Goal: Find specific page/section: Find specific page/section

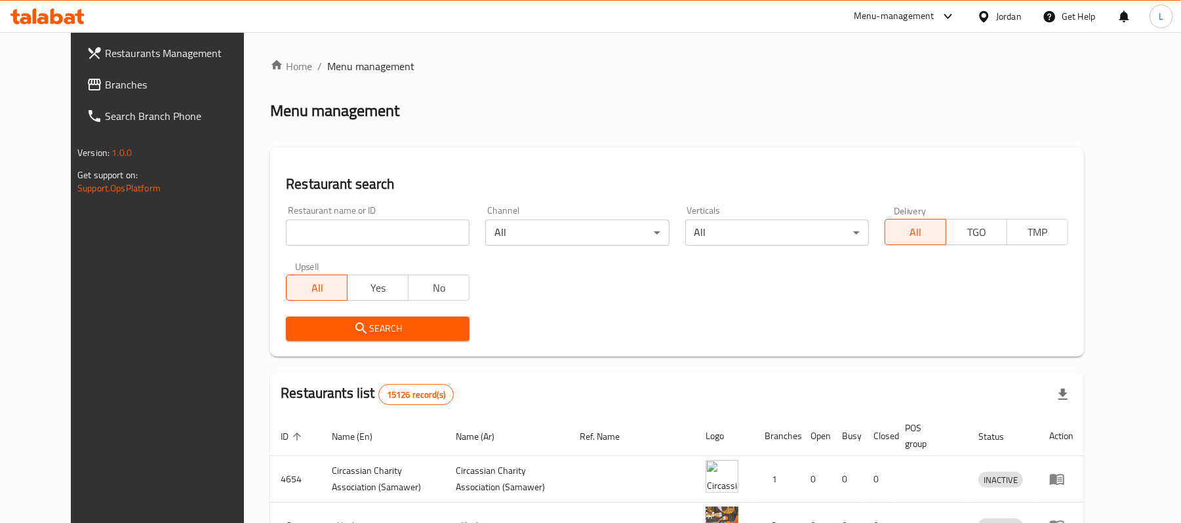
click at [991, 14] on div at bounding box center [986, 16] width 19 height 14
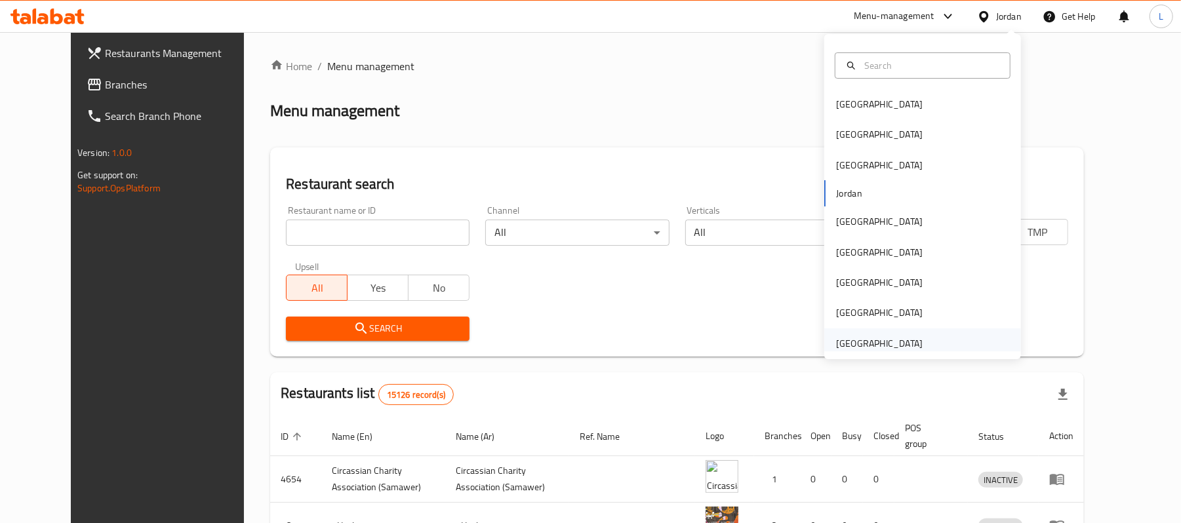
click at [848, 342] on div "[GEOGRAPHIC_DATA]" at bounding box center [879, 343] width 87 height 14
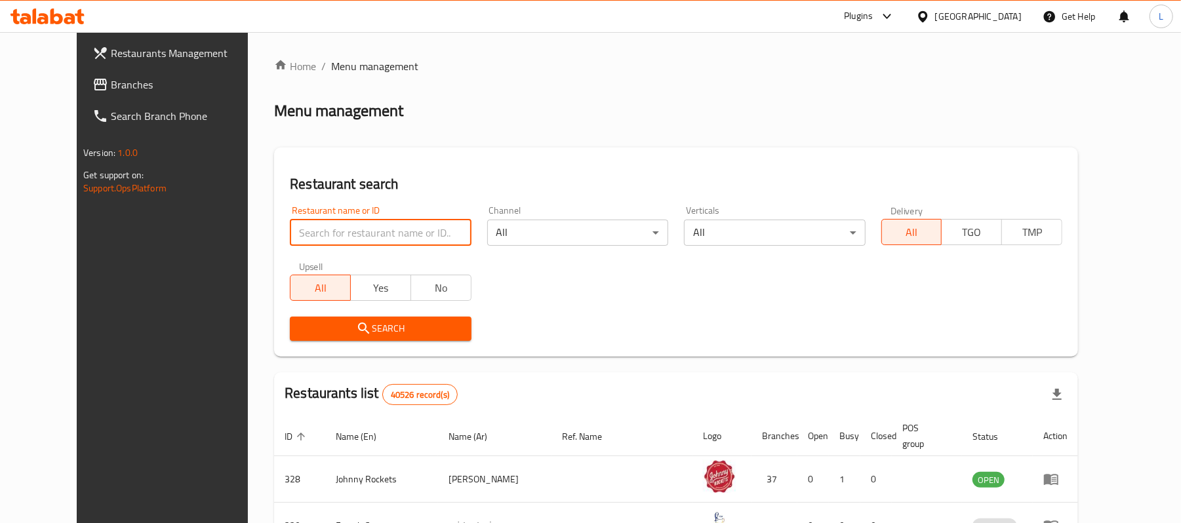
click at [333, 227] on input "search" at bounding box center [380, 233] width 181 height 26
click button "Search" at bounding box center [380, 329] width 181 height 24
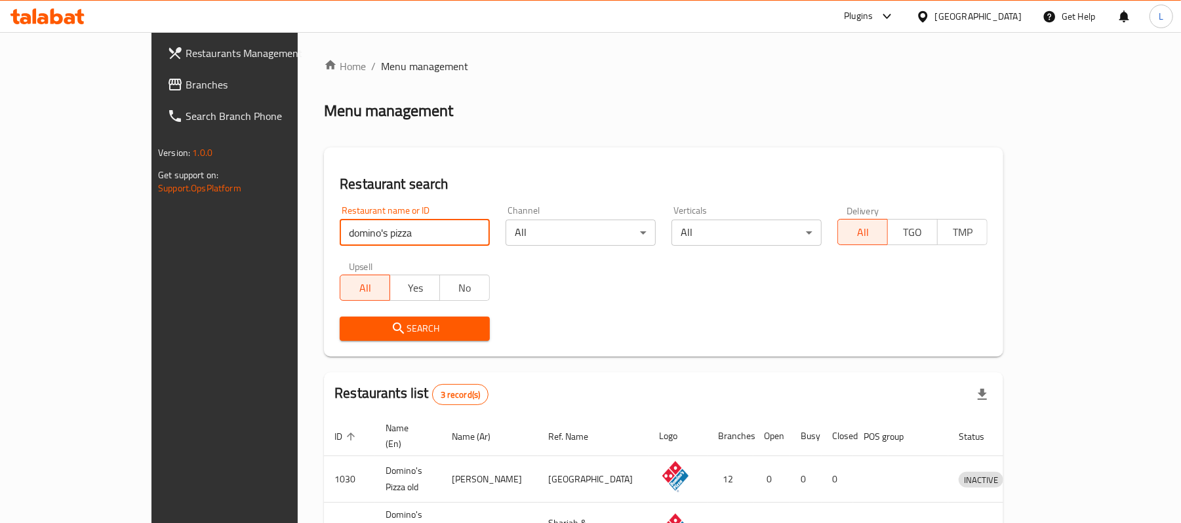
click button "Search" at bounding box center [415, 329] width 150 height 24
type input "domino's pizza"
click button "Search" at bounding box center [415, 329] width 150 height 24
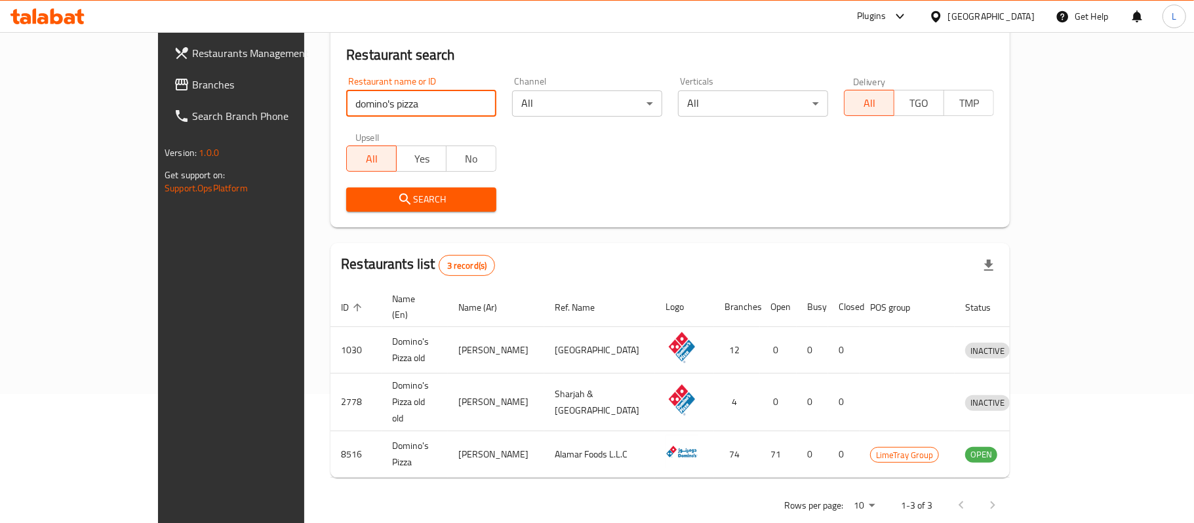
click at [1010, 394] on body "​ Plugins United Arab Emirates Get Help L Restaurants Management Branches Searc…" at bounding box center [597, 148] width 1194 height 491
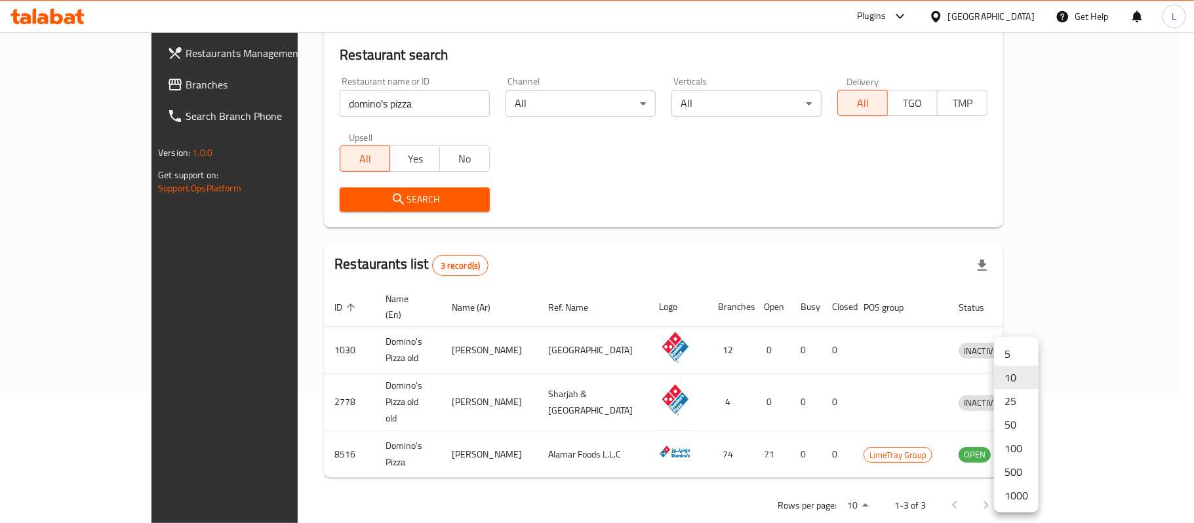
click at [1011, 469] on li "500" at bounding box center [1016, 472] width 45 height 24
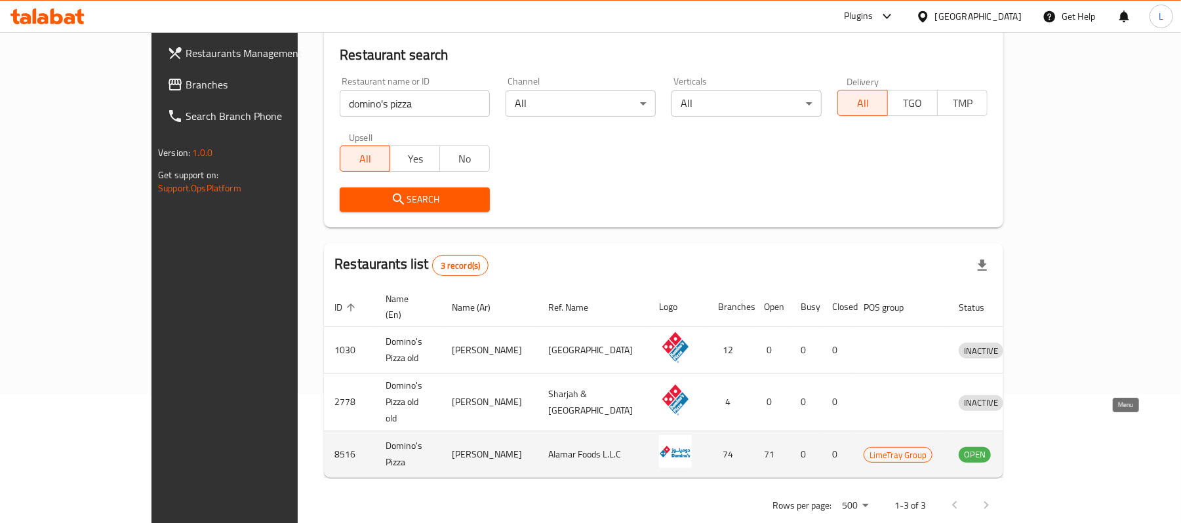
click at [1044, 450] on icon "enhanced table" at bounding box center [1037, 455] width 14 height 11
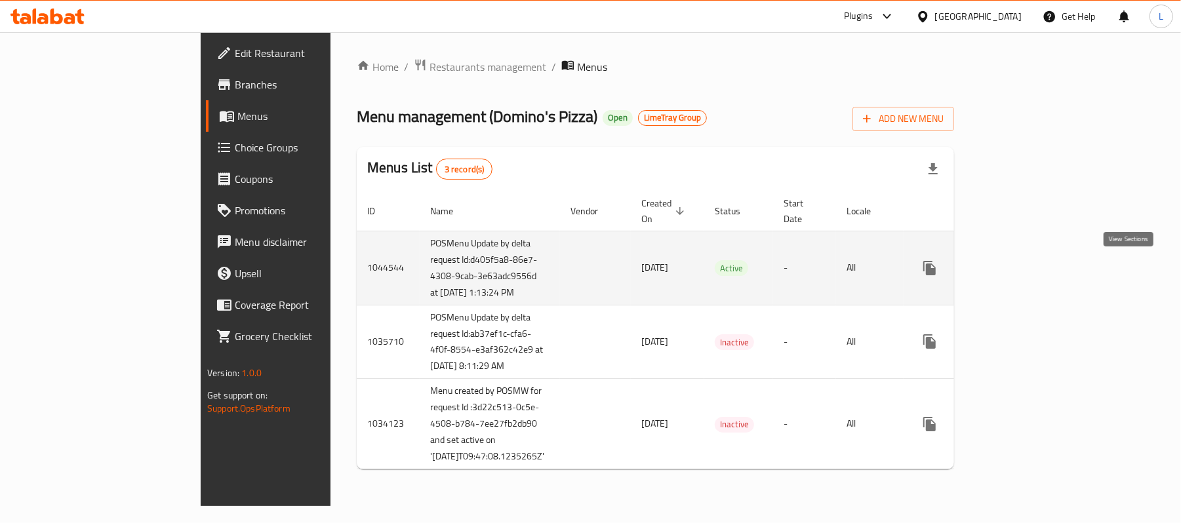
click at [1032, 274] on icon "enhanced table" at bounding box center [1024, 268] width 16 height 16
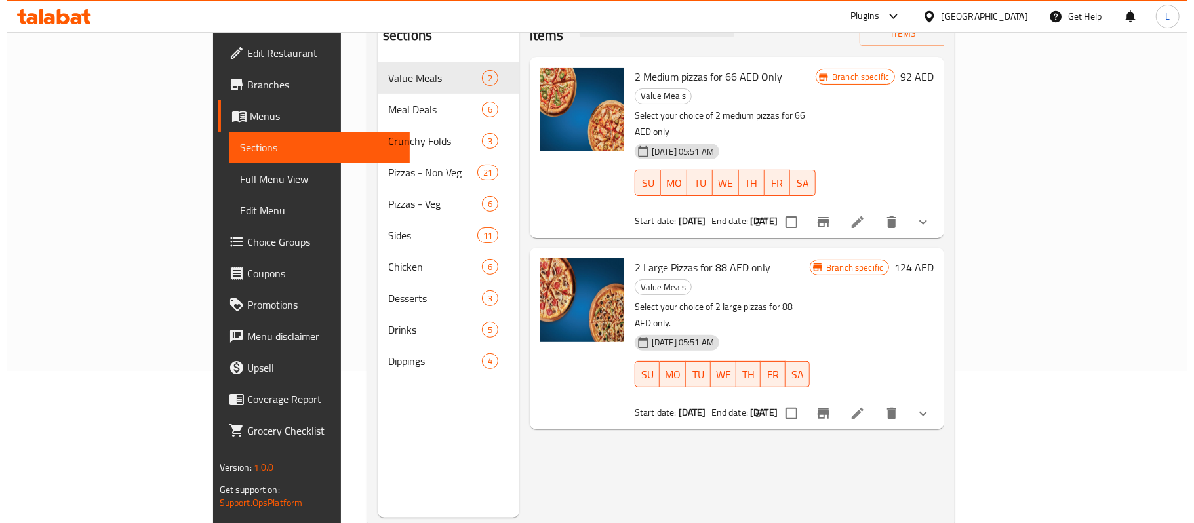
scroll to position [174, 0]
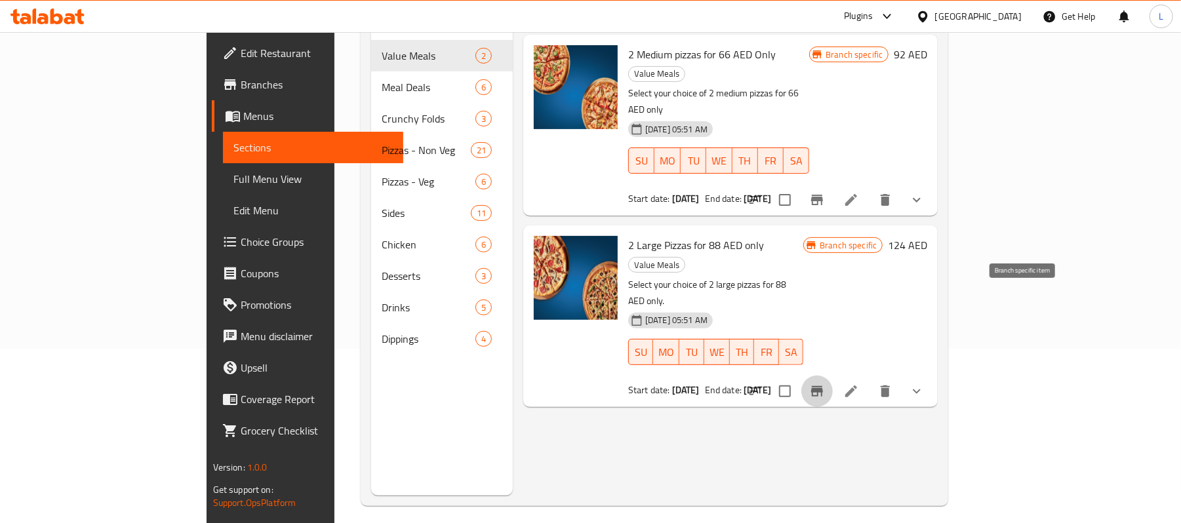
click at [825, 384] on icon "Branch-specific-item" at bounding box center [817, 392] width 16 height 16
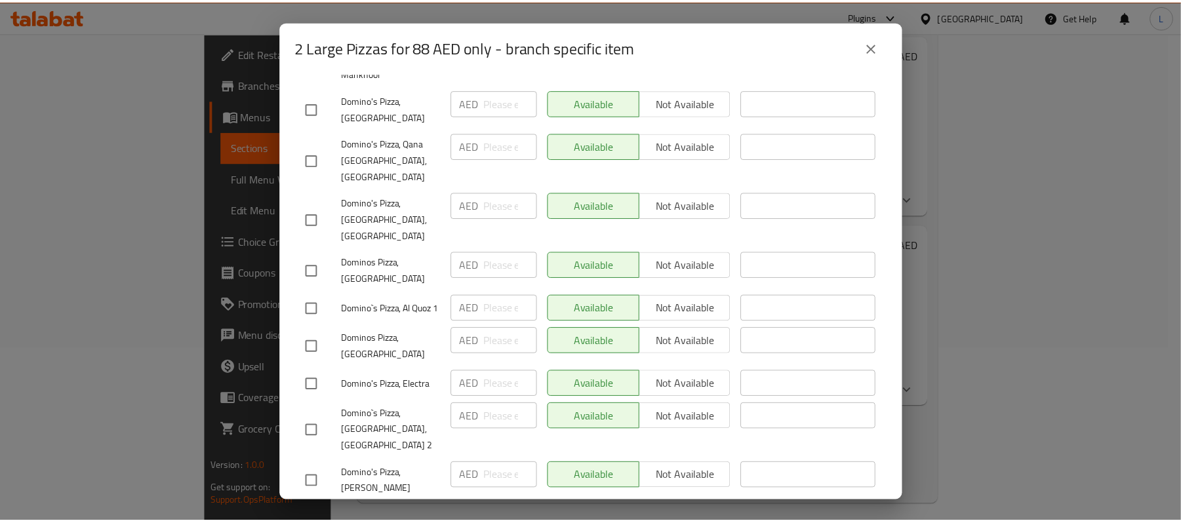
scroll to position [1311, 0]
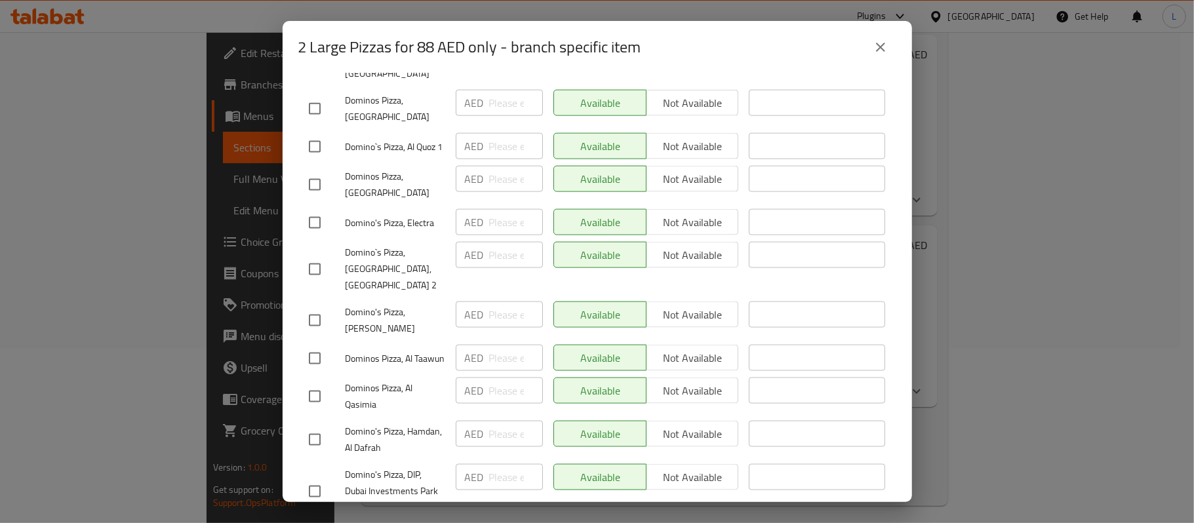
click at [371, 139] on span "Domino`s Pizza, Al Quoz 1" at bounding box center [395, 147] width 100 height 16
copy span "Domino`s Pizza, Al Quoz 1"
click at [876, 46] on icon "close" at bounding box center [881, 47] width 16 height 16
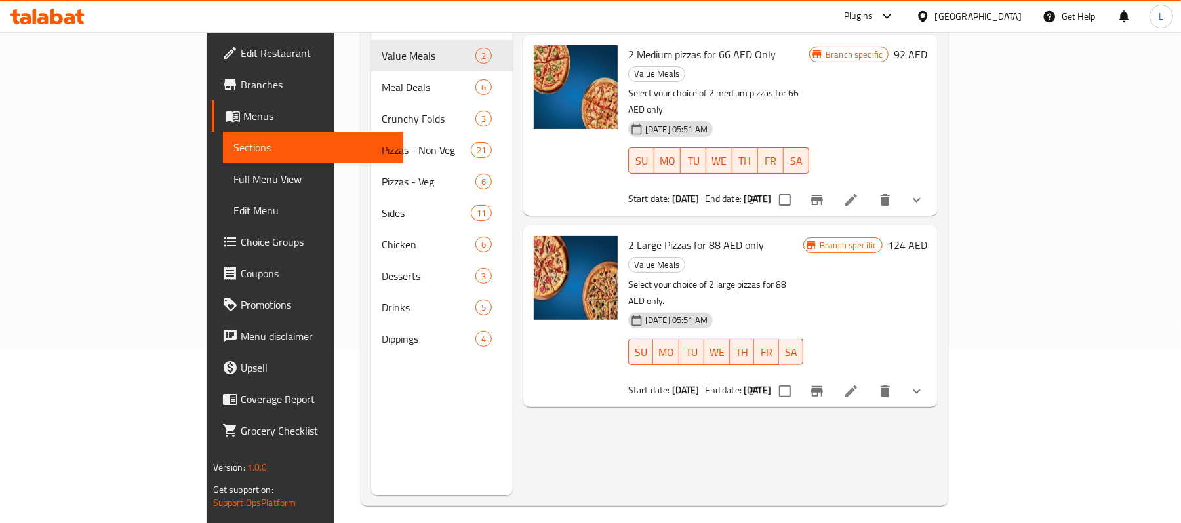
click at [241, 90] on span "Branches" at bounding box center [317, 85] width 153 height 16
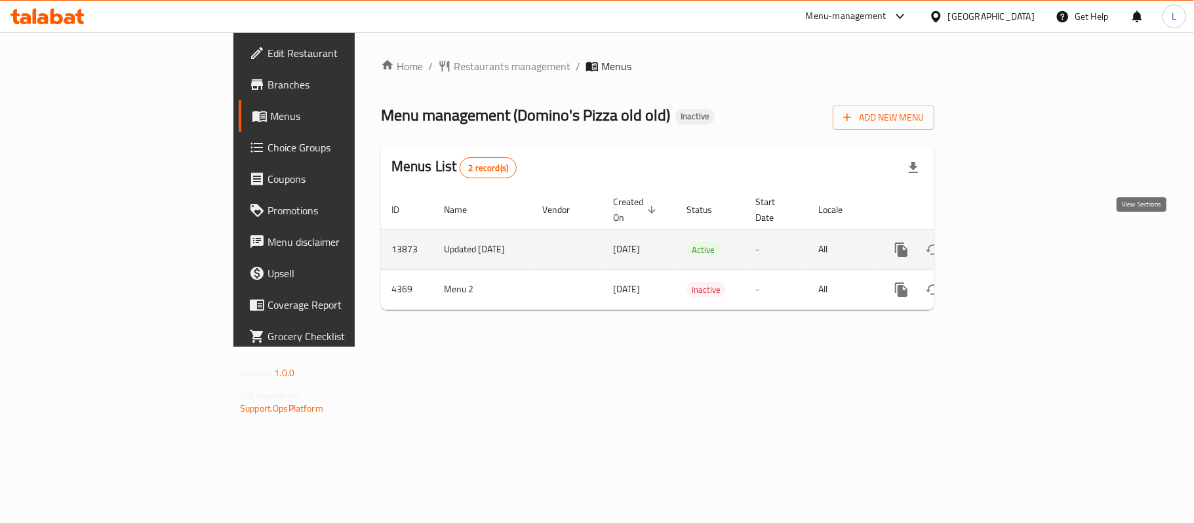
click at [1002, 244] on icon "enhanced table" at bounding box center [996, 250] width 12 height 12
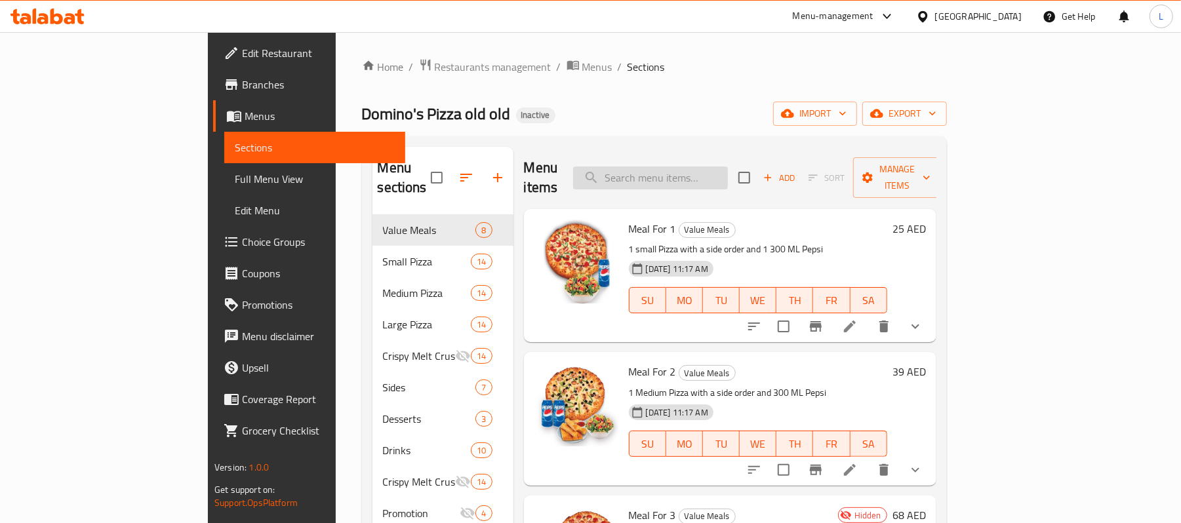
click at [698, 167] on input "search" at bounding box center [650, 178] width 155 height 23
type input "88"
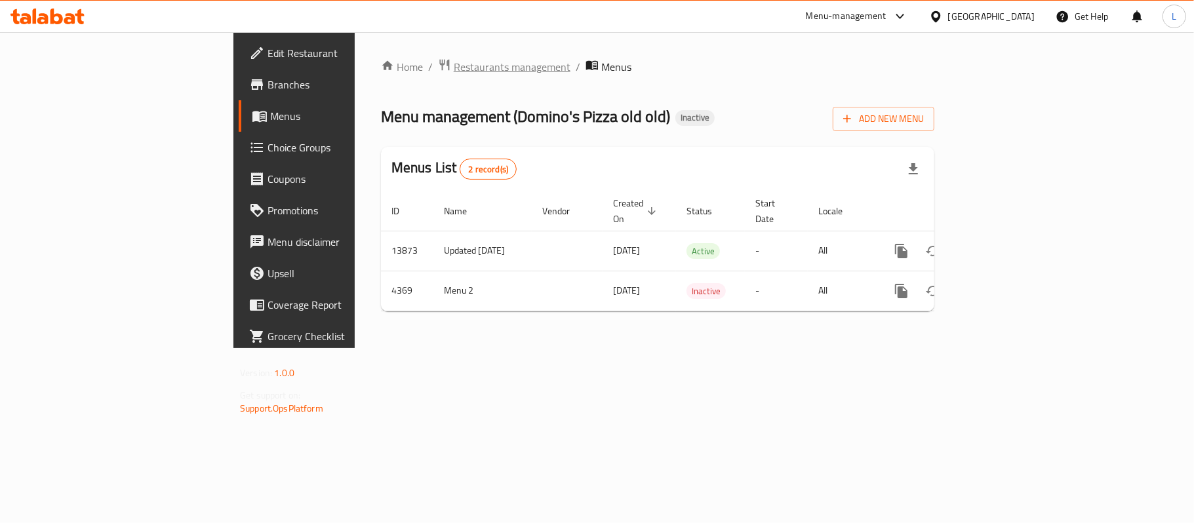
click at [454, 63] on span "Restaurants management" at bounding box center [512, 67] width 117 height 16
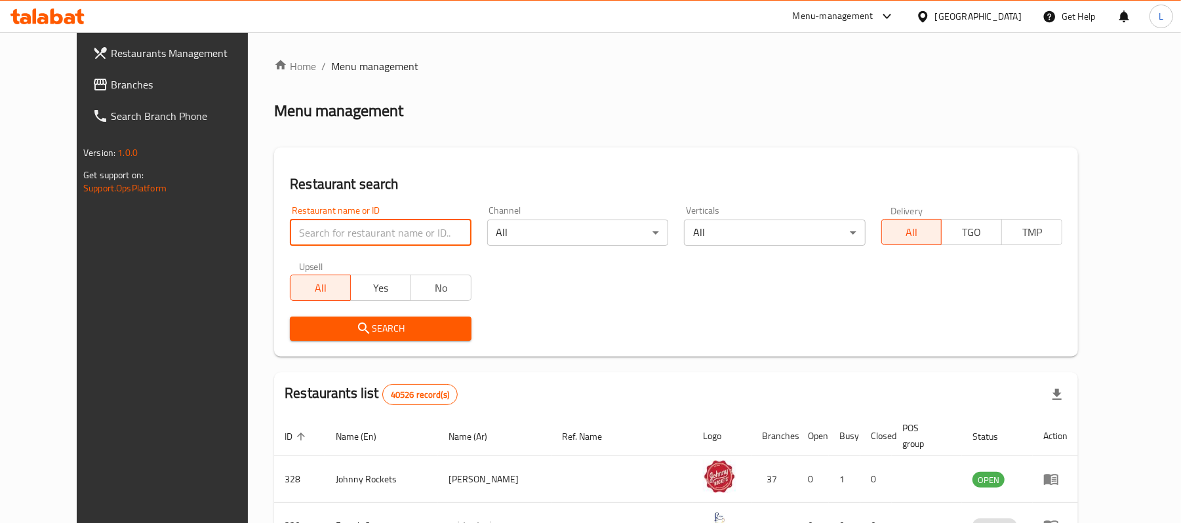
click at [334, 229] on input "search" at bounding box center [380, 233] width 181 height 26
paste input "Domino's Pizza"
type input "Domino's Pizza"
click at [311, 331] on span "Search" at bounding box center [380, 329] width 160 height 16
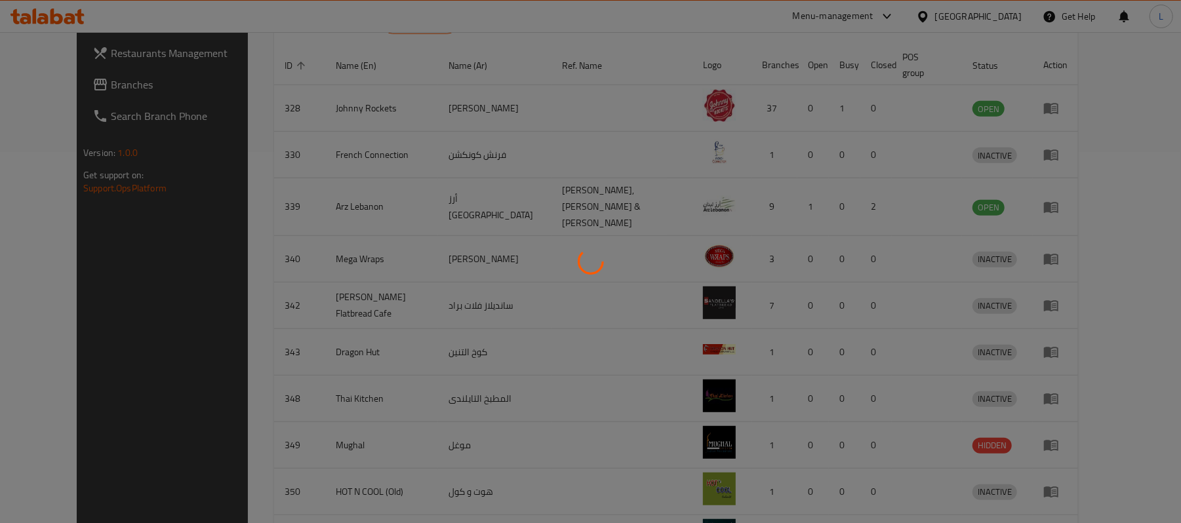
scroll to position [129, 0]
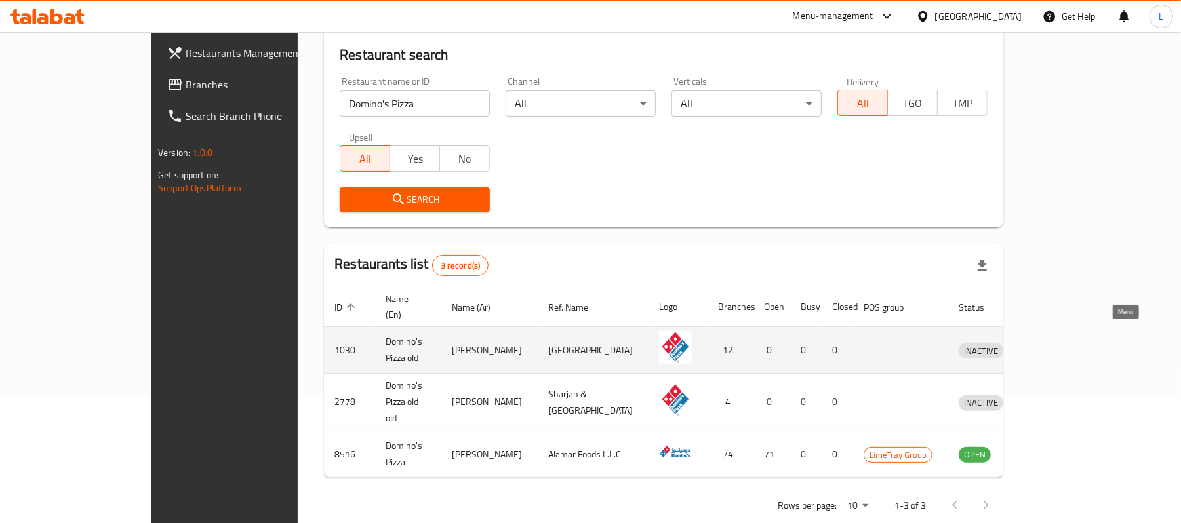
click at [1044, 345] on icon "enhanced table" at bounding box center [1037, 350] width 14 height 11
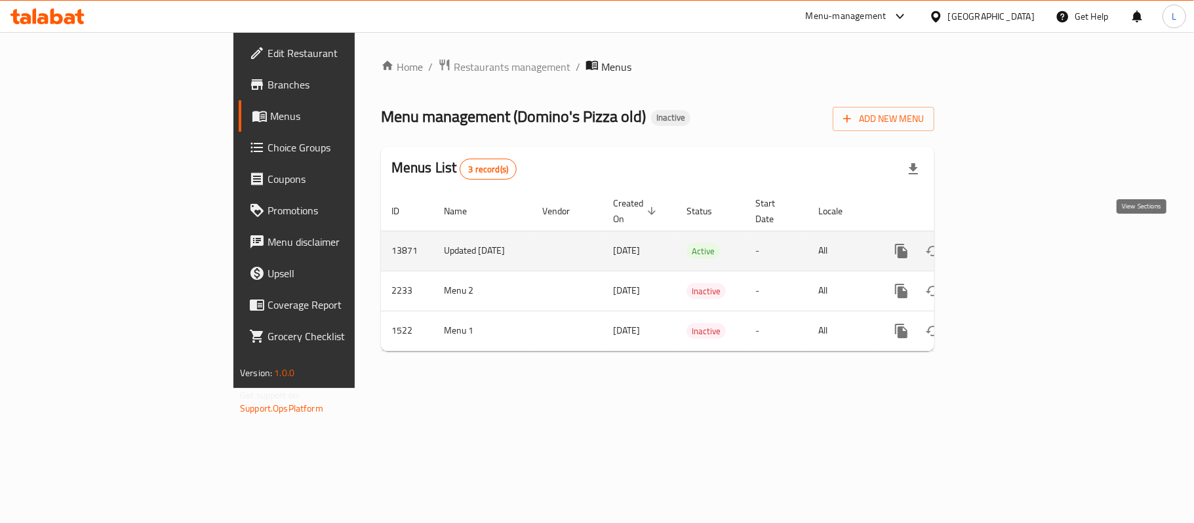
click at [1002, 245] on icon "enhanced table" at bounding box center [996, 251] width 12 height 12
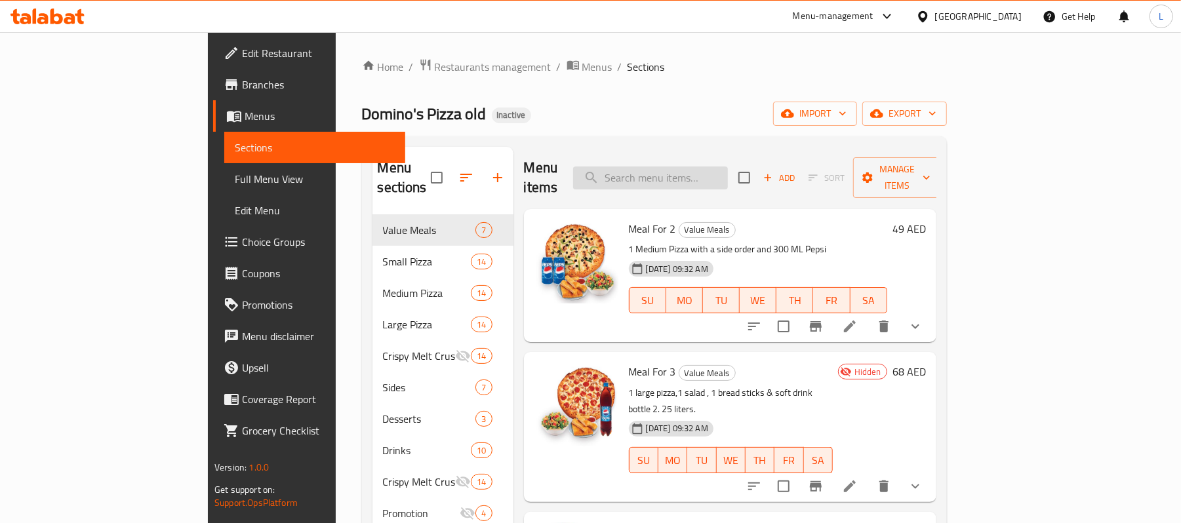
click at [705, 176] on input "search" at bounding box center [650, 178] width 155 height 23
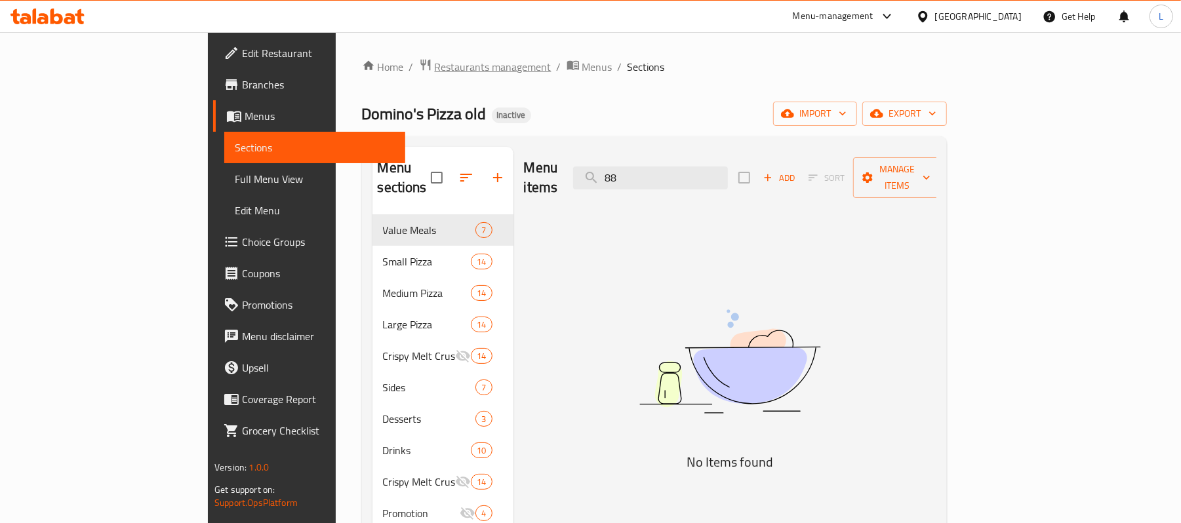
type input "88"
click at [435, 60] on span "Restaurants management" at bounding box center [493, 67] width 117 height 16
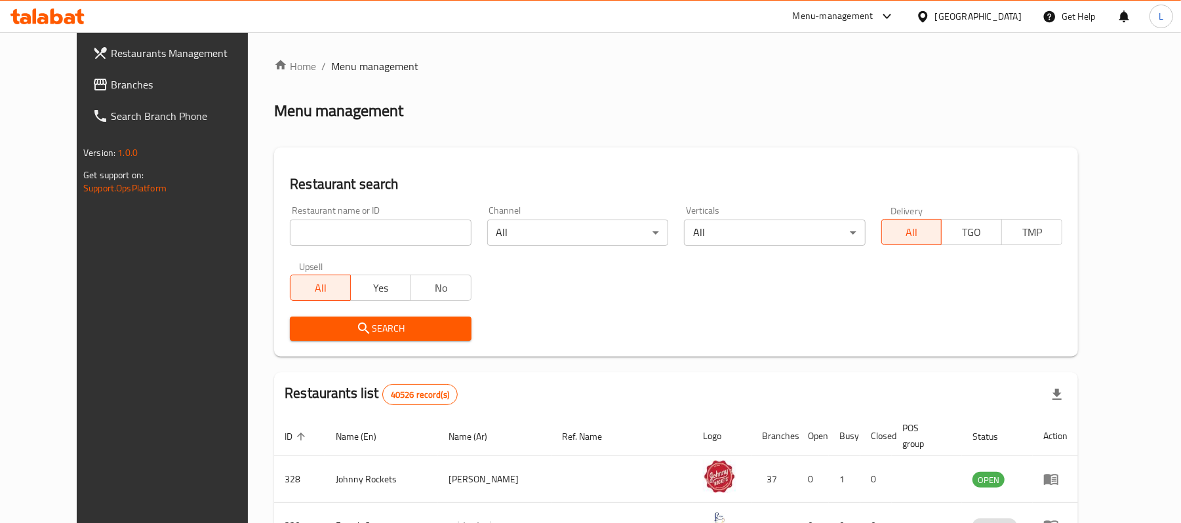
click at [353, 229] on input "search" at bounding box center [380, 233] width 181 height 26
paste input "667470"
type input "667470"
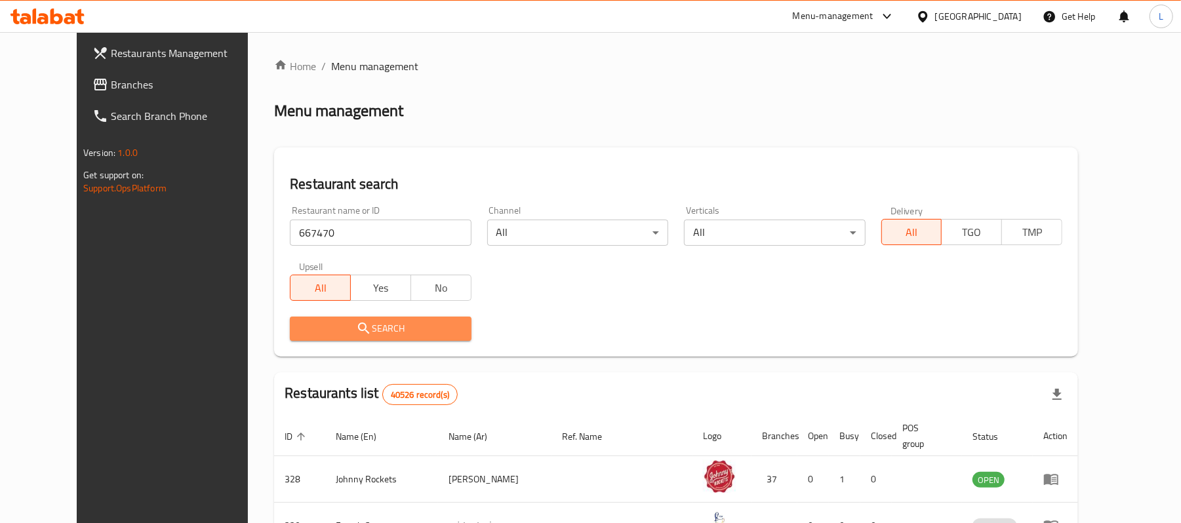
click at [356, 326] on icon "submit" at bounding box center [364, 329] width 16 height 16
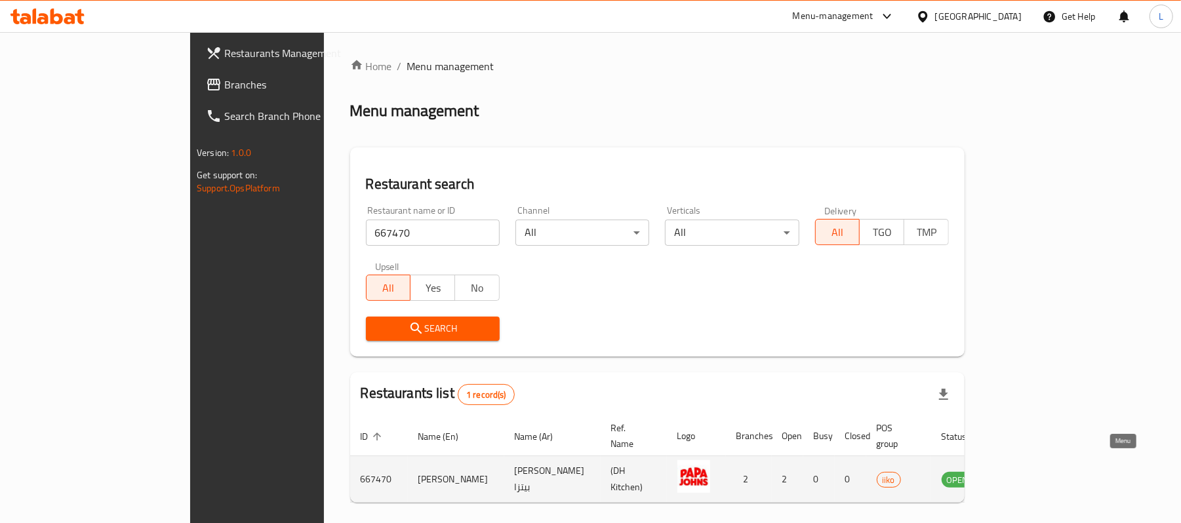
click at [1025, 475] on icon "enhanced table" at bounding box center [1018, 480] width 14 height 11
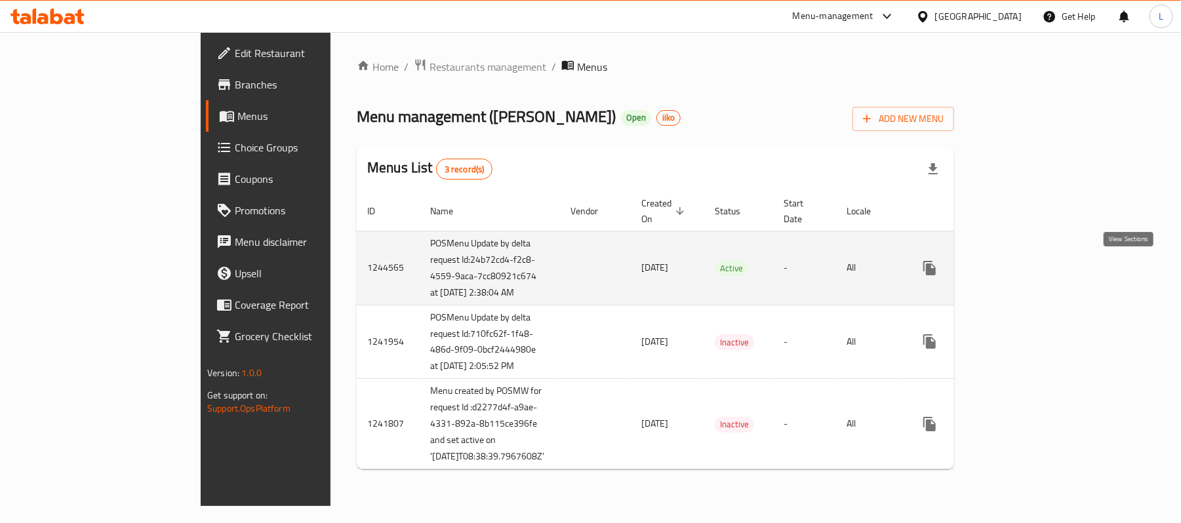
click at [1032, 273] on icon "enhanced table" at bounding box center [1024, 268] width 16 height 16
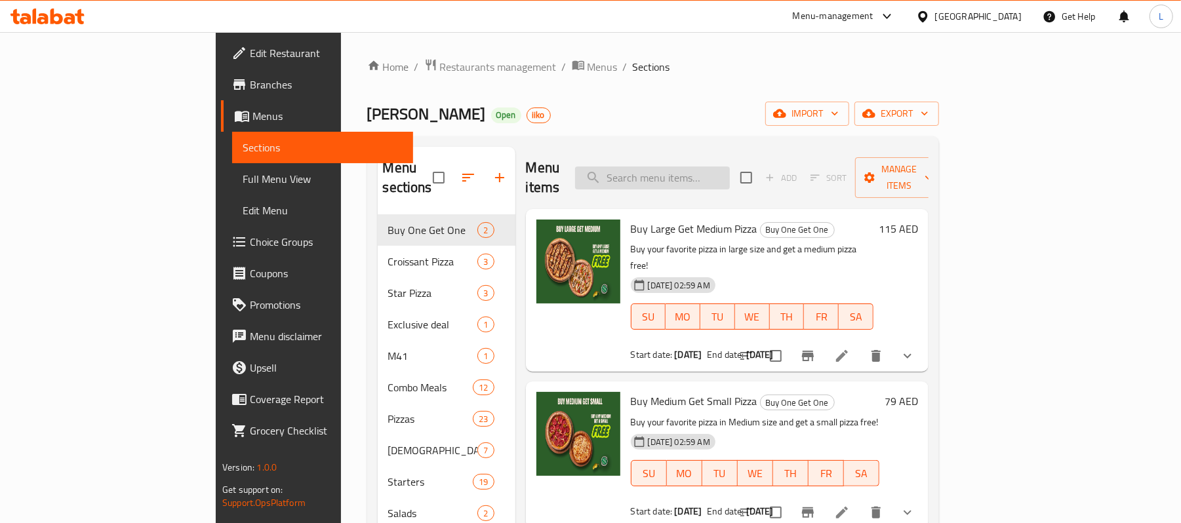
click at [708, 168] on input "search" at bounding box center [652, 178] width 155 height 23
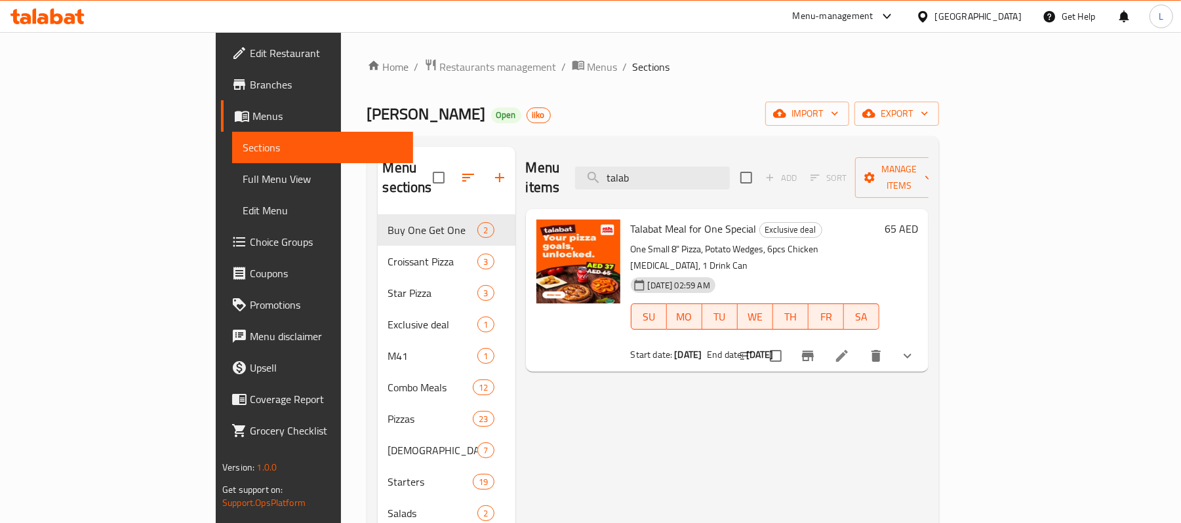
type input "talab"
click at [814, 351] on icon "Branch-specific-item" at bounding box center [808, 356] width 12 height 10
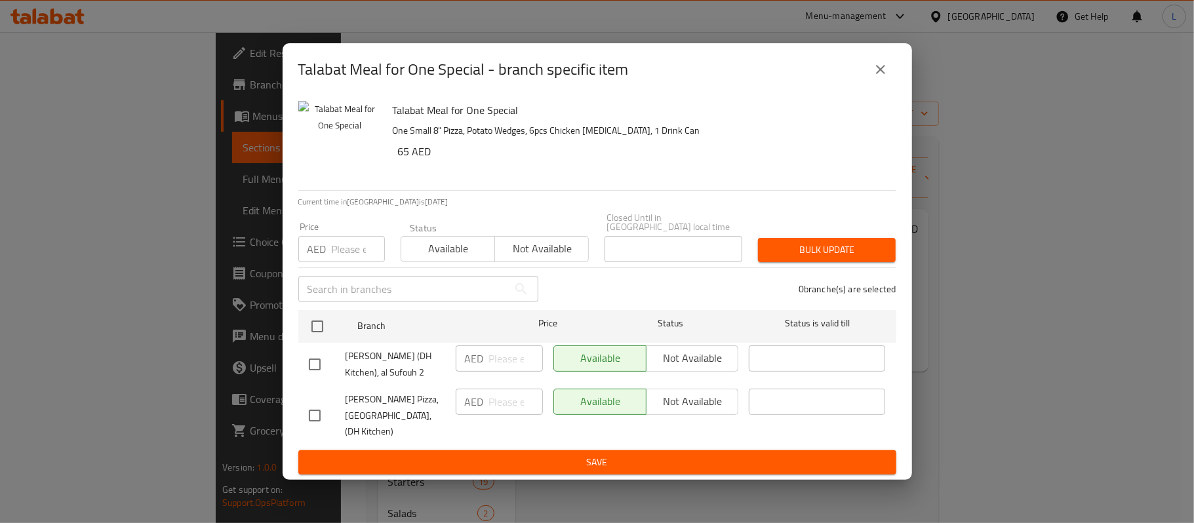
click at [378, 365] on span "Papa Johns (DH Kitchen), al Sufouh 2" at bounding box center [395, 364] width 100 height 33
copy span "Papa Johns (DH Kitchen), al Sufouh 2"
click at [886, 64] on icon "close" at bounding box center [881, 70] width 16 height 16
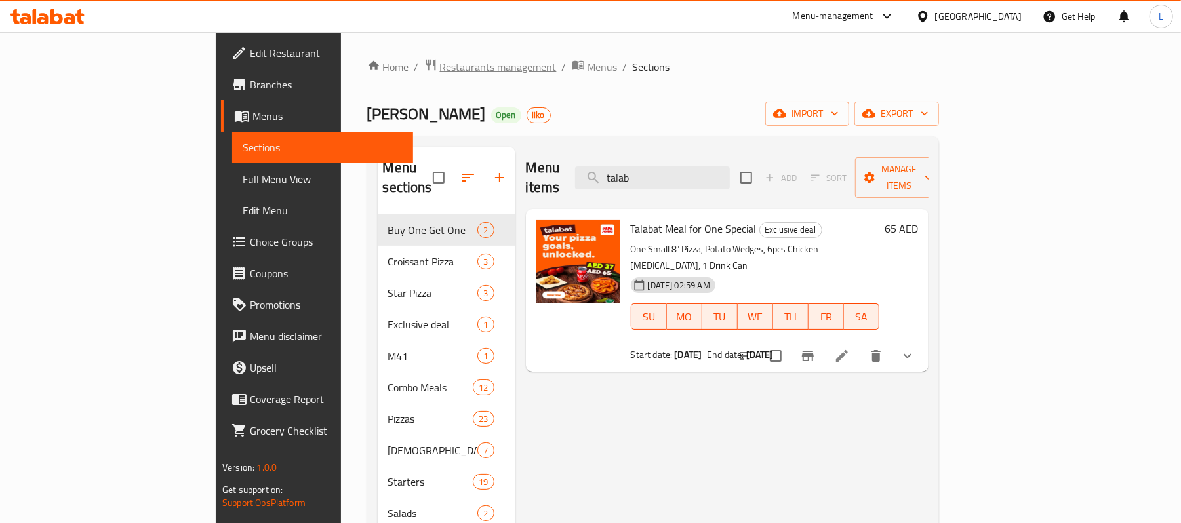
click at [440, 68] on span "Restaurants management" at bounding box center [498, 67] width 117 height 16
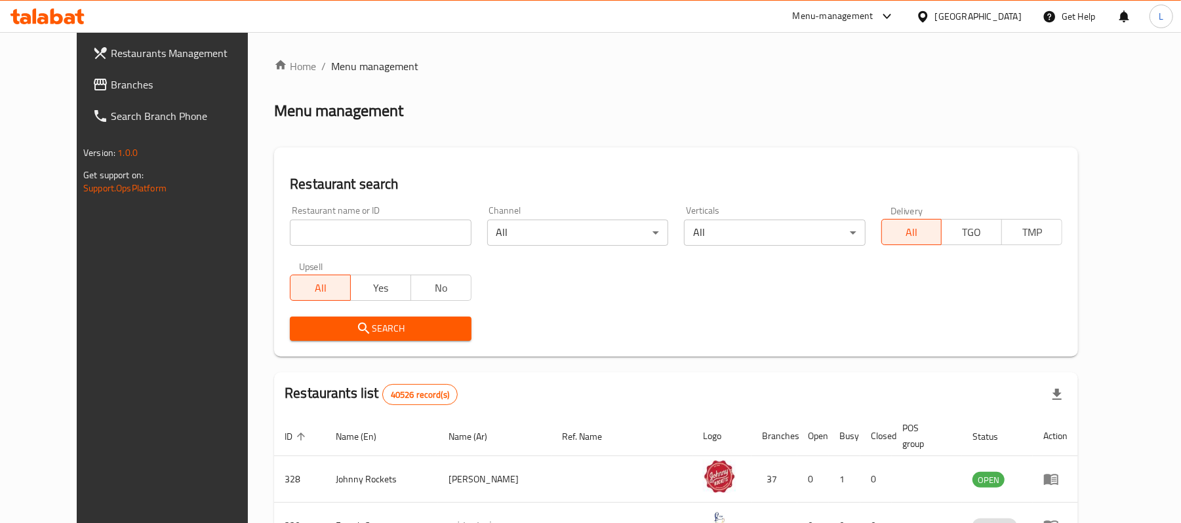
click at [321, 226] on input "search" at bounding box center [380, 233] width 181 height 26
paste input "633681"
type input "633681"
click at [300, 329] on span "Search" at bounding box center [380, 329] width 160 height 16
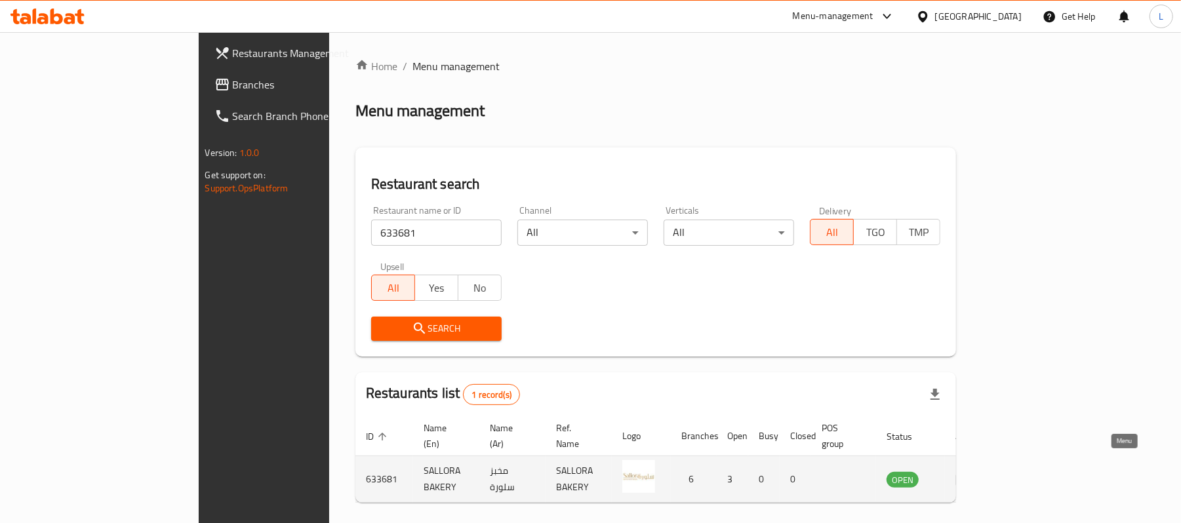
click at [971, 472] on icon "enhanced table" at bounding box center [963, 479] width 16 height 16
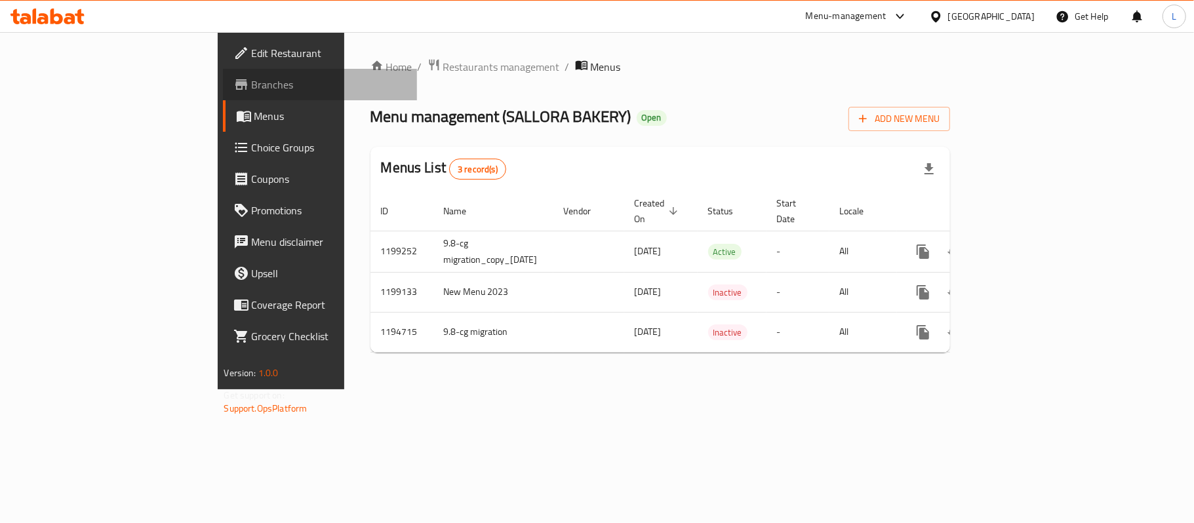
click at [252, 84] on span "Branches" at bounding box center [329, 85] width 155 height 16
